Goal: Task Accomplishment & Management: Manage account settings

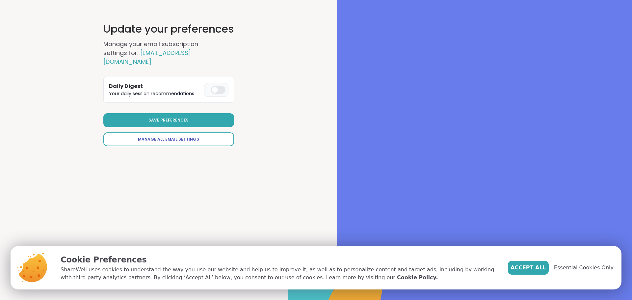
click at [176, 136] on span "Manage All Email Settings" at bounding box center [168, 139] width 61 height 6
click at [214, 86] on div at bounding box center [218, 90] width 14 height 8
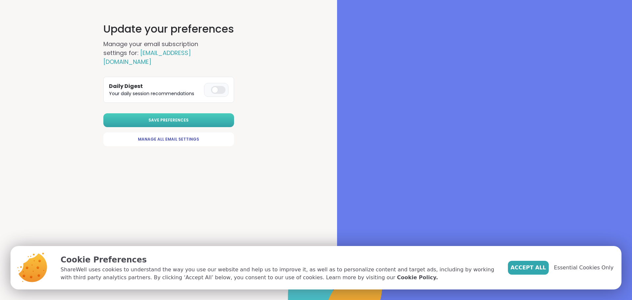
click at [205, 113] on button "Save Preferences" at bounding box center [168, 120] width 131 height 14
